Goal: Information Seeking & Learning: Learn about a topic

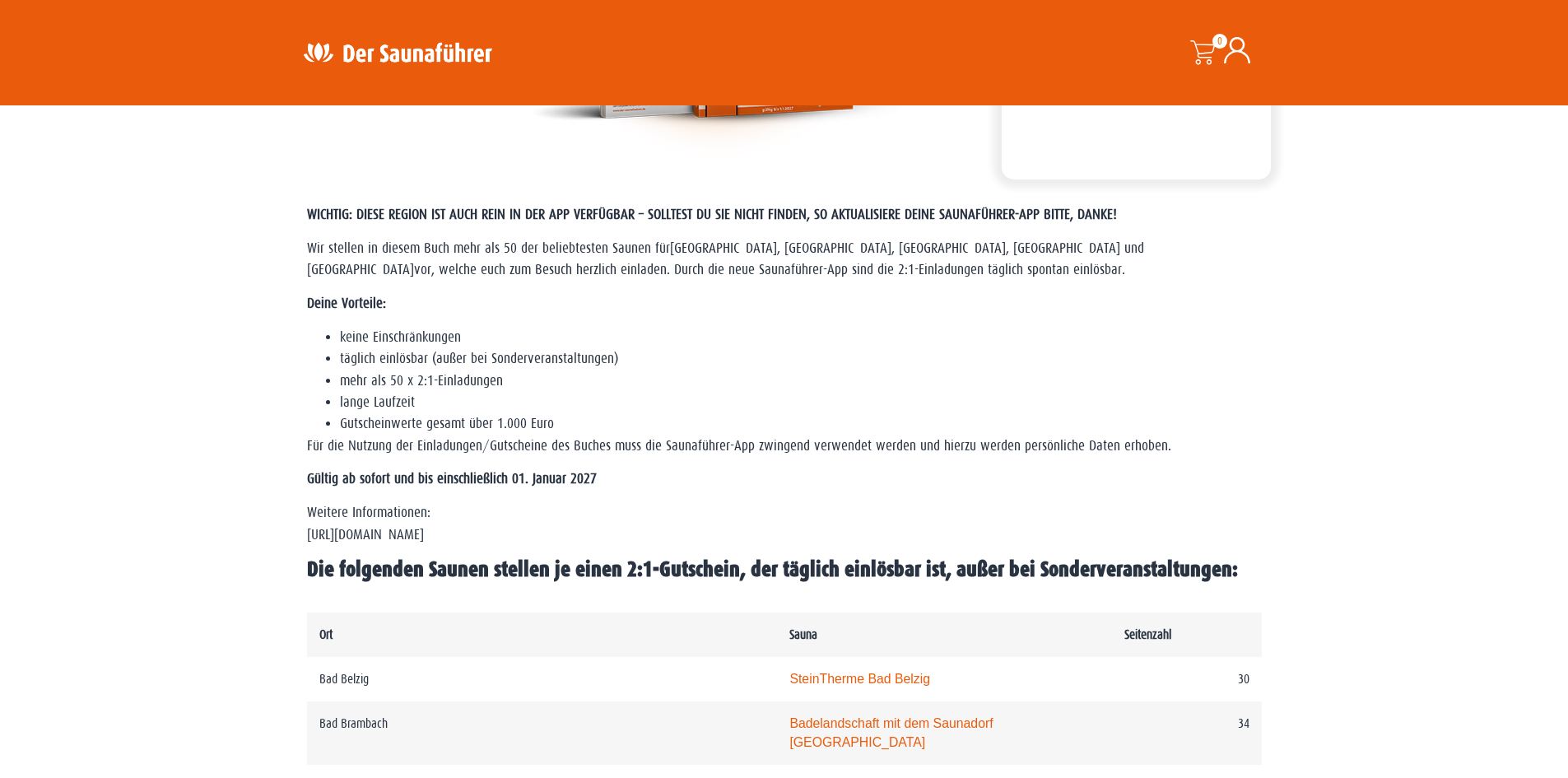
scroll to position [549, 0]
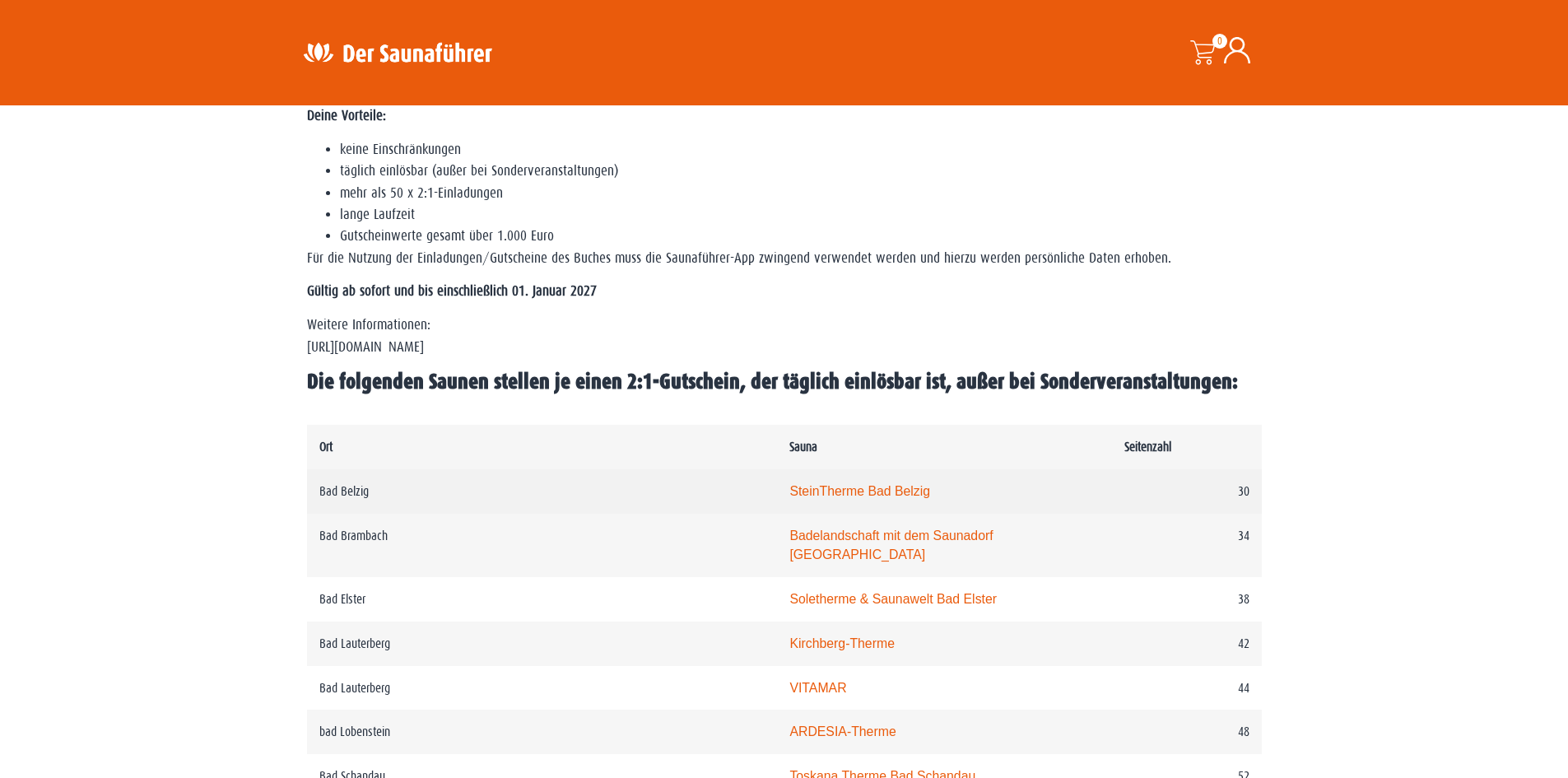
click at [812, 488] on link "SteinTherme Bad Belzig" at bounding box center [859, 491] width 141 height 14
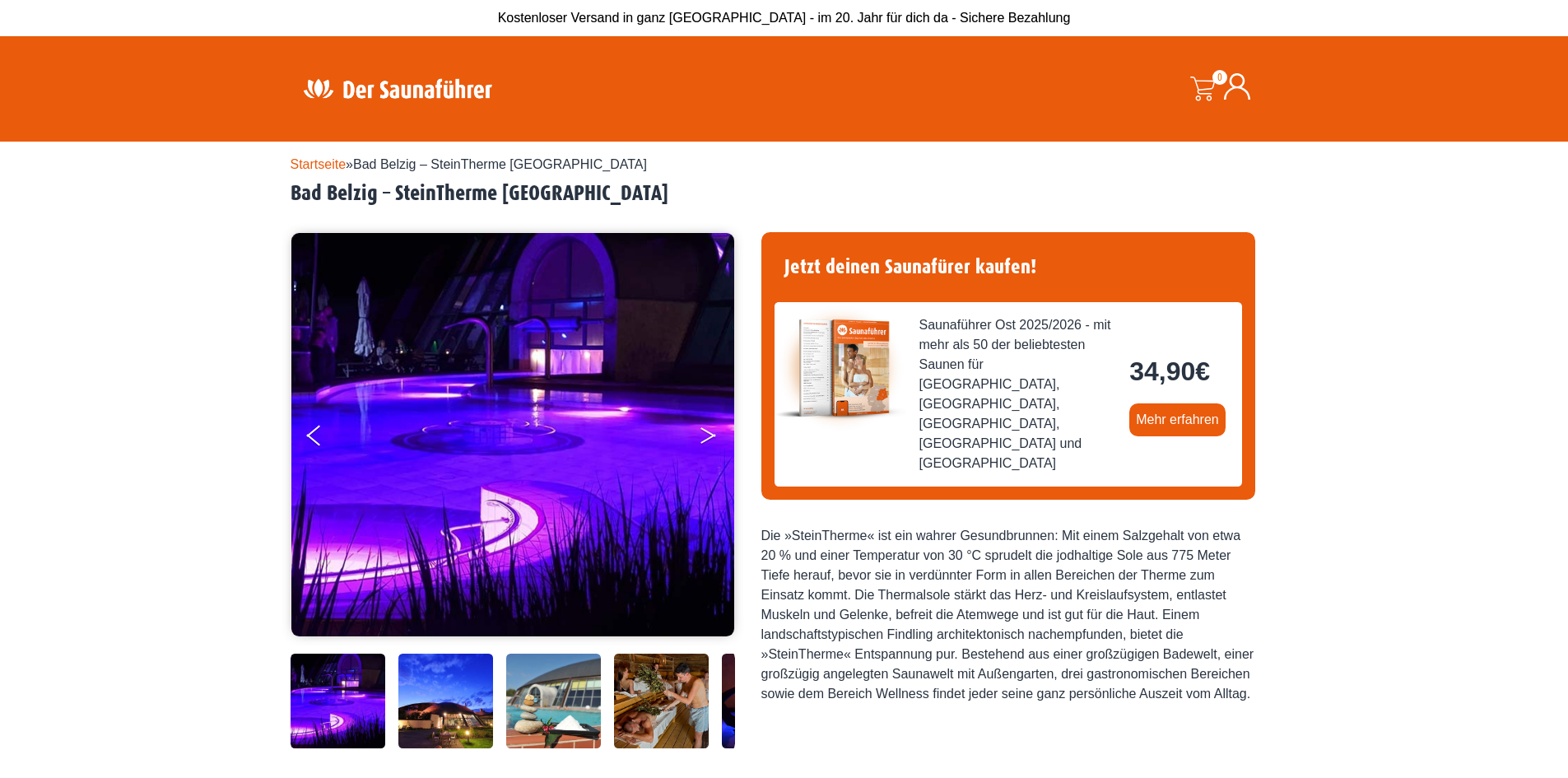
click at [708, 431] on button "Next" at bounding box center [720, 438] width 41 height 41
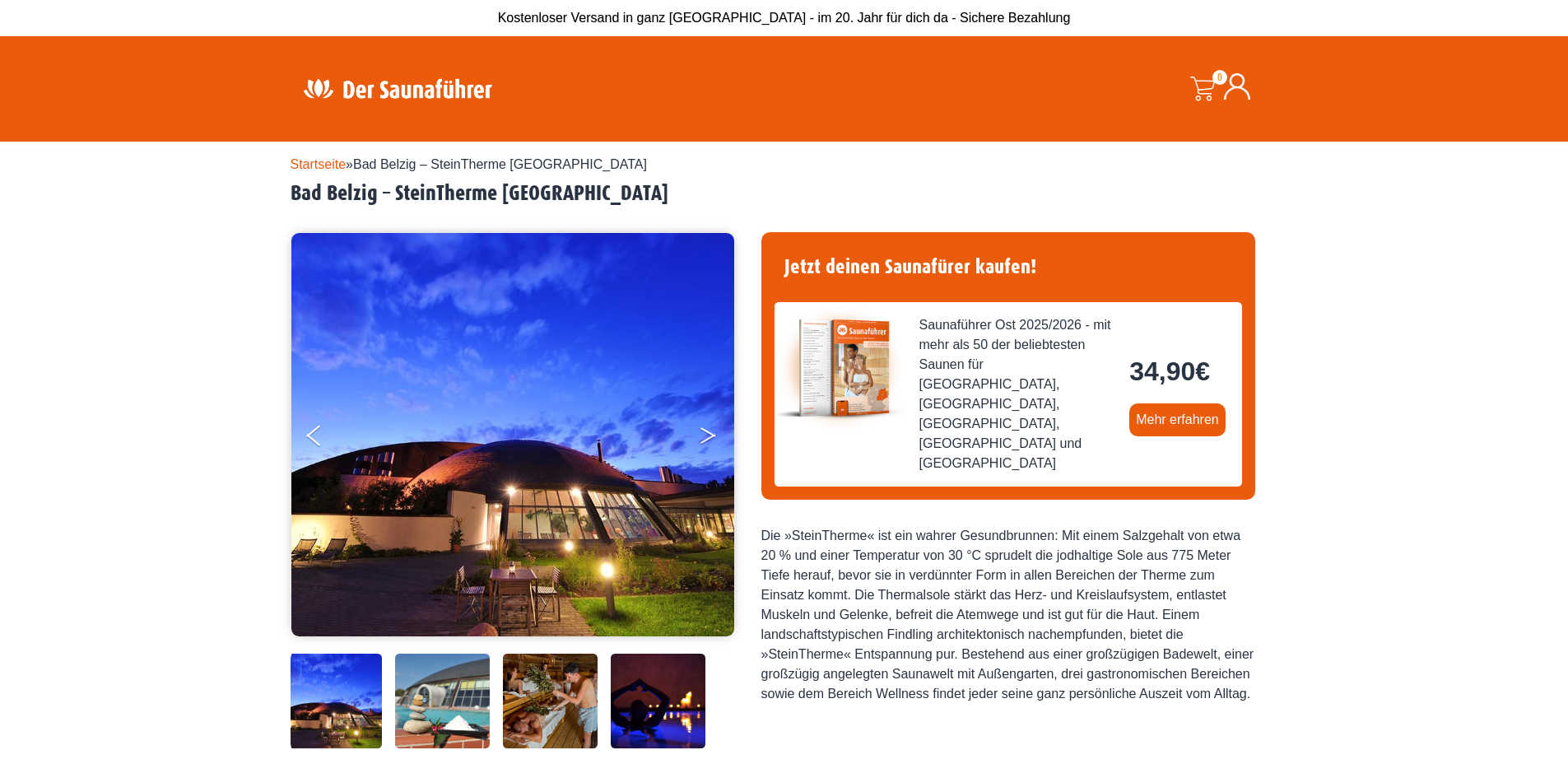
click at [710, 430] on button "Next" at bounding box center [720, 438] width 41 height 41
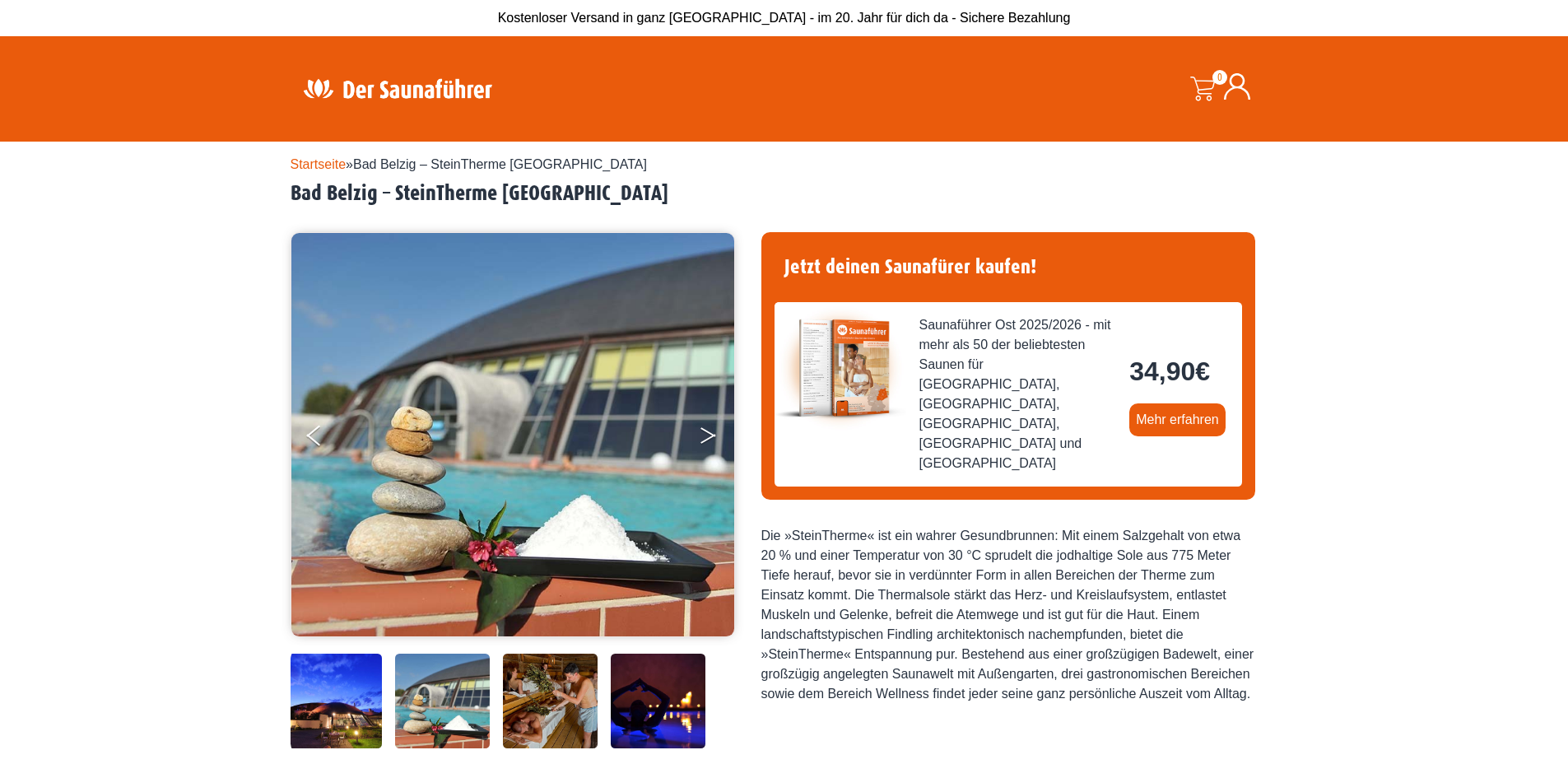
click at [710, 431] on button "Next" at bounding box center [720, 438] width 41 height 41
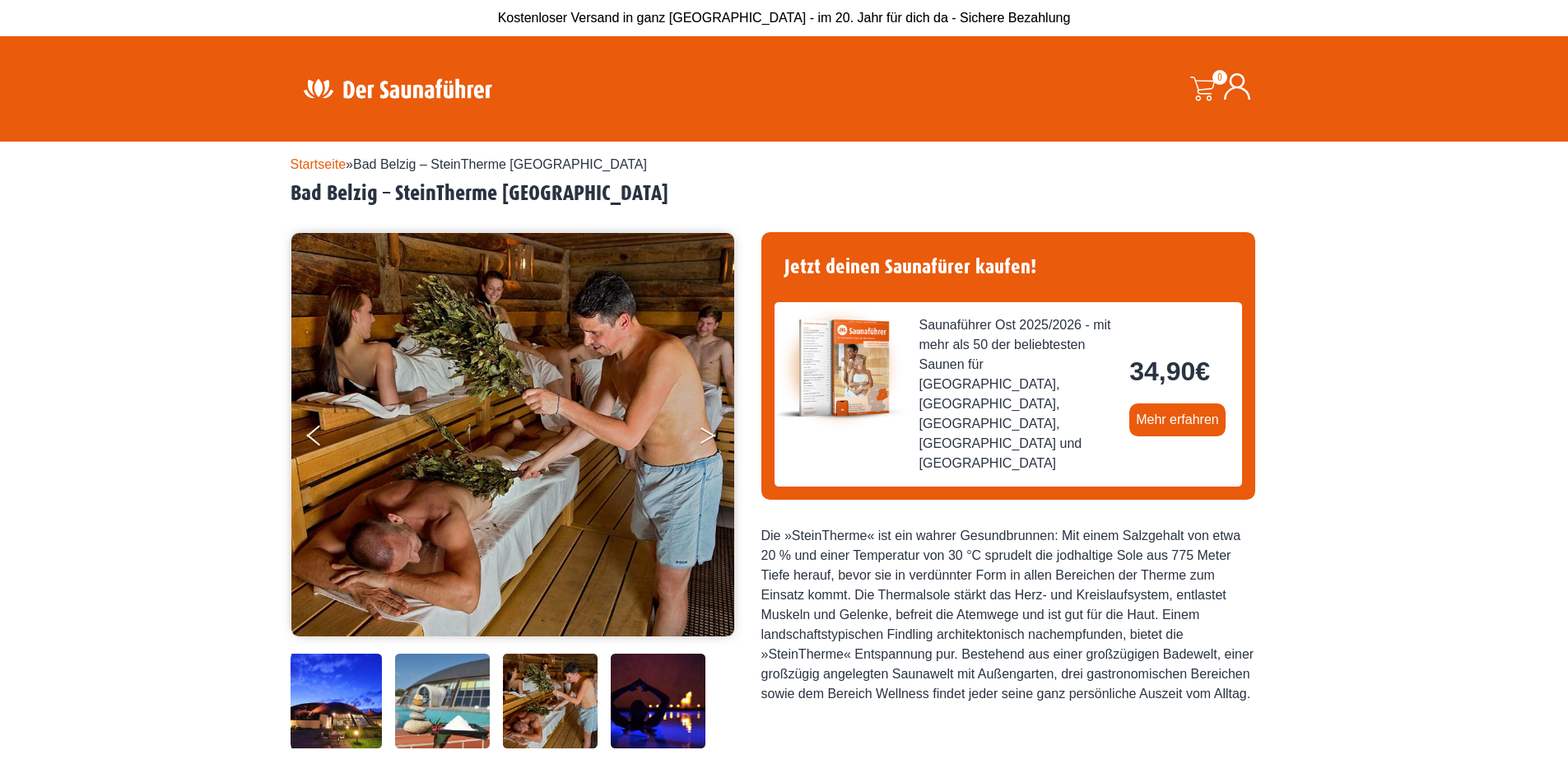
click at [714, 431] on button "Next" at bounding box center [720, 438] width 41 height 41
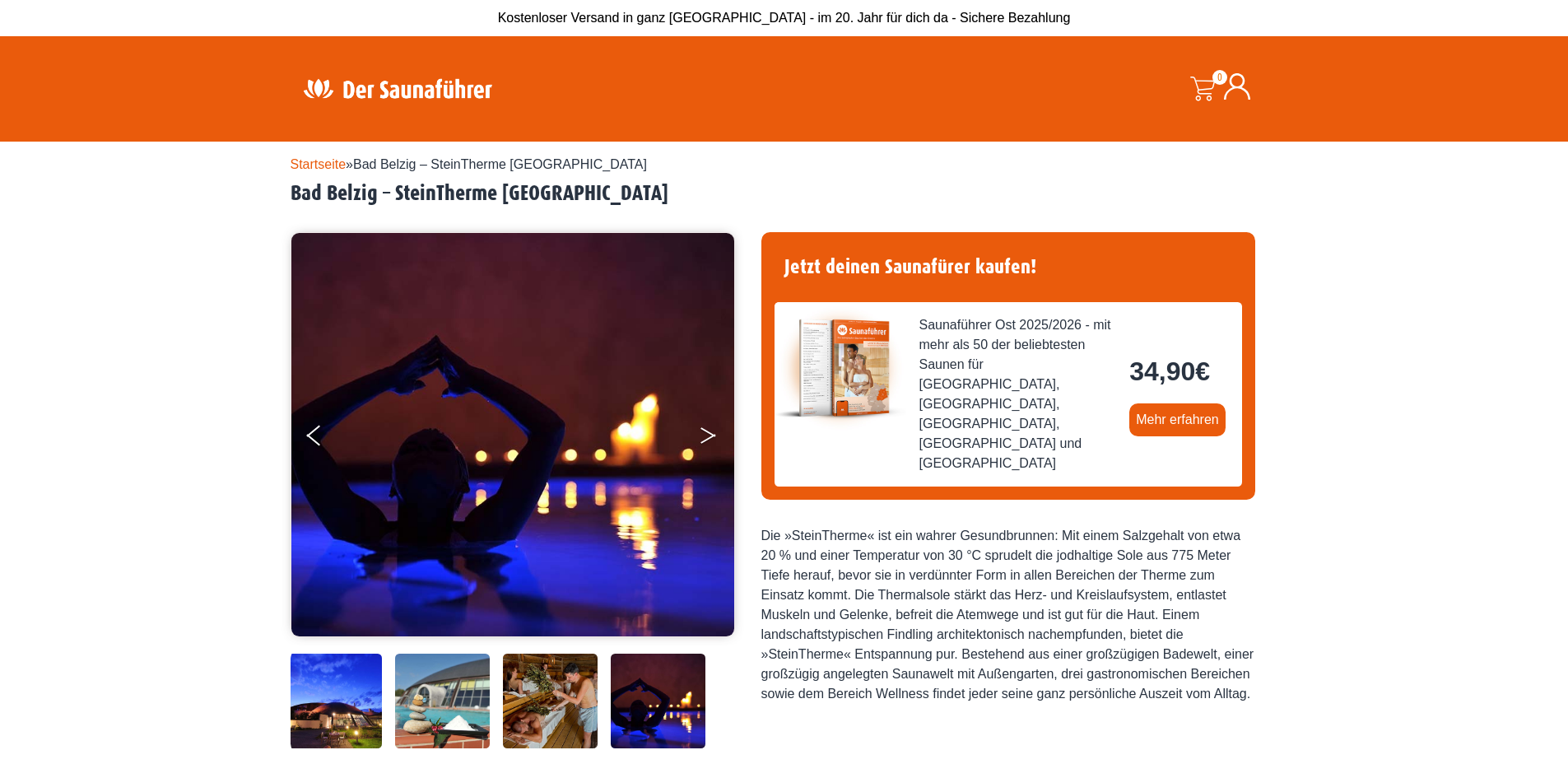
click at [714, 431] on button "Next" at bounding box center [720, 438] width 41 height 41
click at [716, 429] on button "Next" at bounding box center [720, 438] width 41 height 41
click at [709, 429] on button "Next" at bounding box center [720, 438] width 41 height 41
